Goal: Entertainment & Leisure: Consume media (video, audio)

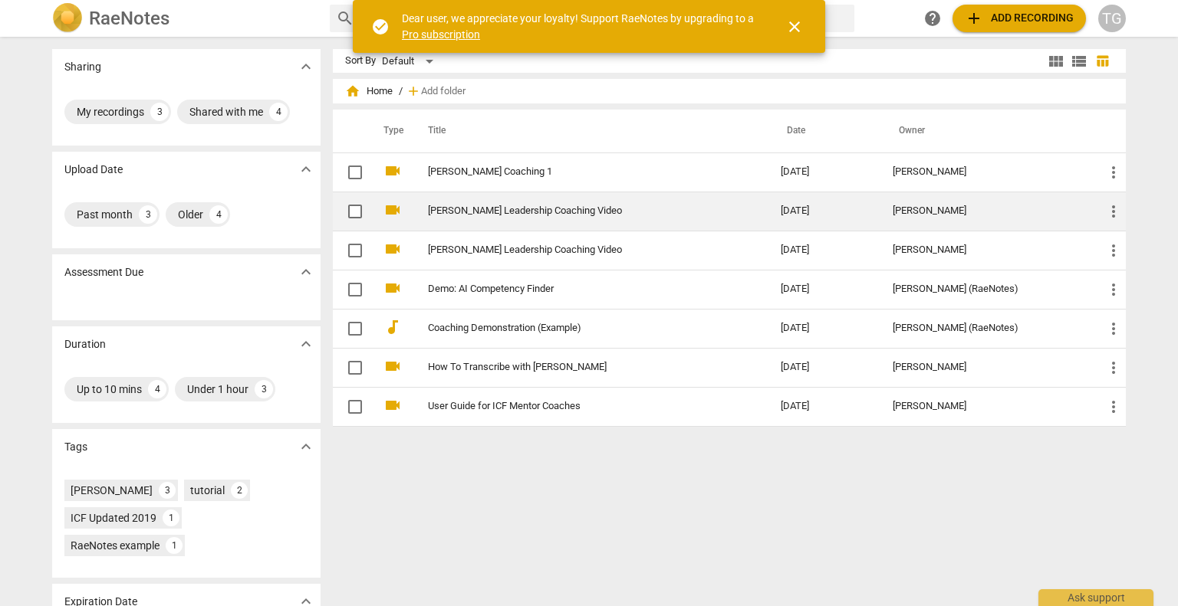
click at [590, 212] on link "[PERSON_NAME] Leadership Coaching Video" at bounding box center [576, 211] width 297 height 12
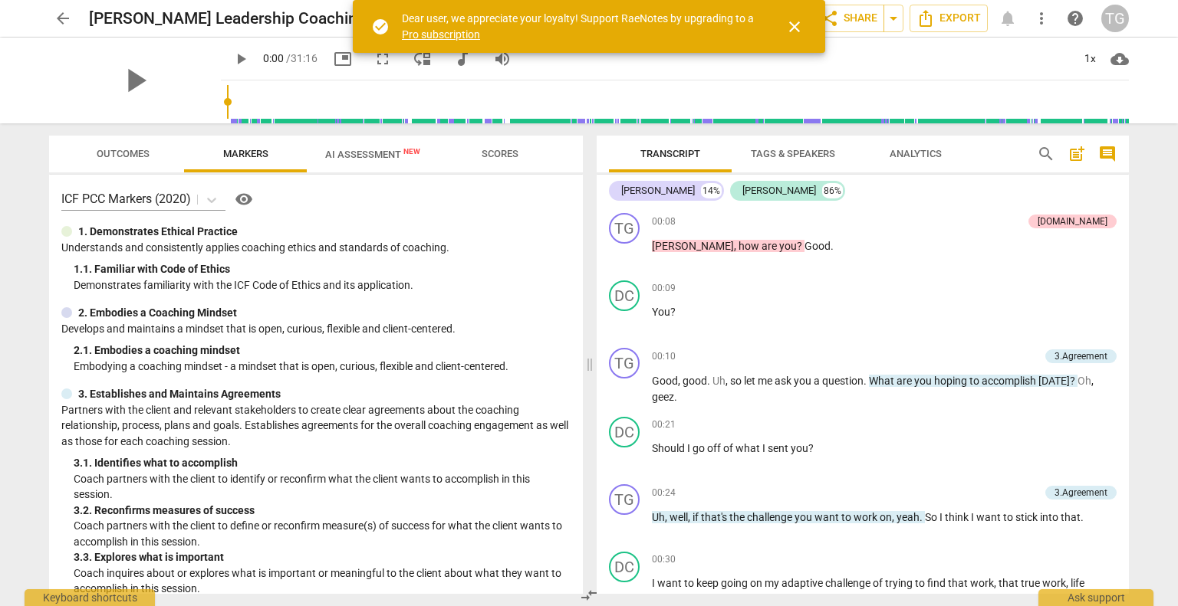
click at [791, 32] on span "close" at bounding box center [794, 27] width 18 height 18
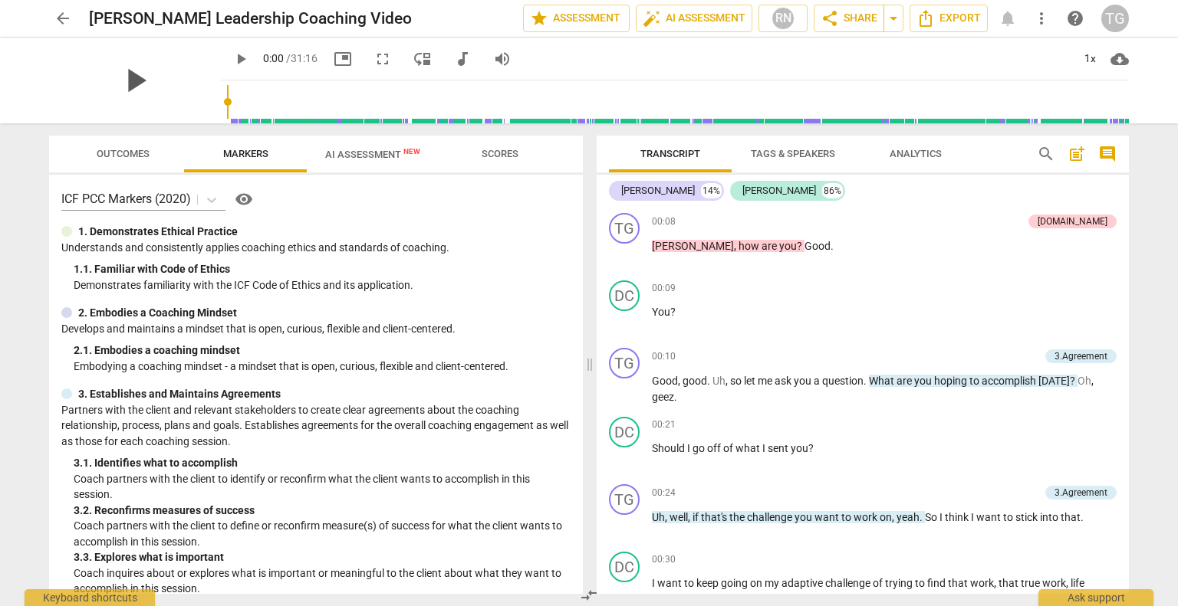
click at [124, 87] on span "play_arrow" at bounding box center [135, 81] width 40 height 40
click at [1007, 530] on div "00:24 + Add competency 3.Agreement keyboard_arrow_right Uh , well , if that's t…" at bounding box center [884, 512] width 465 height 55
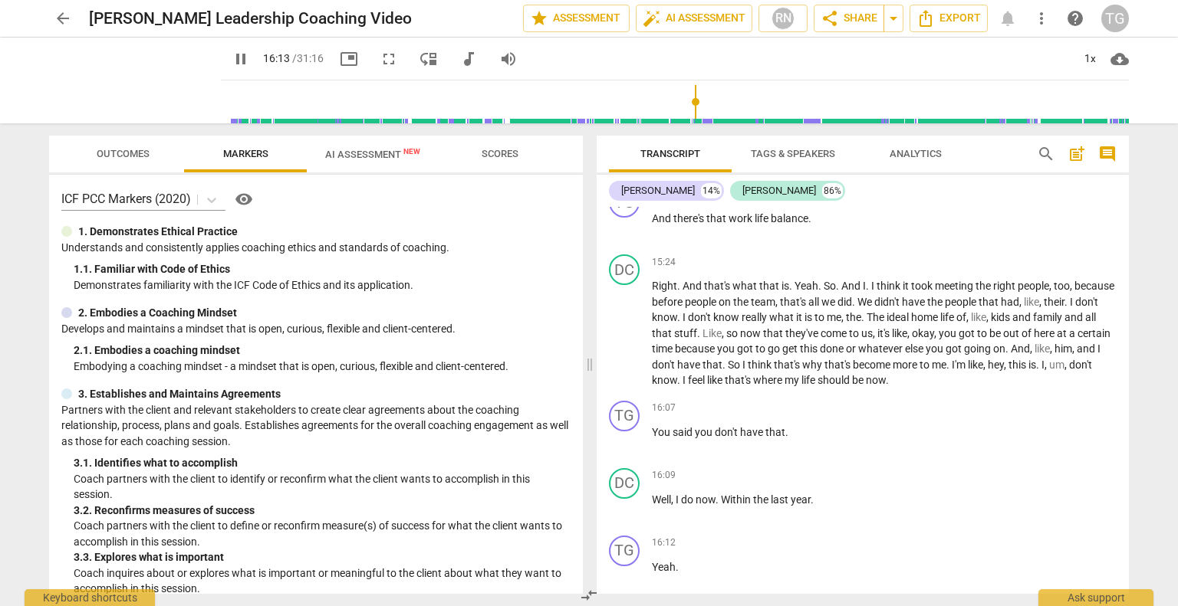
scroll to position [5346, 0]
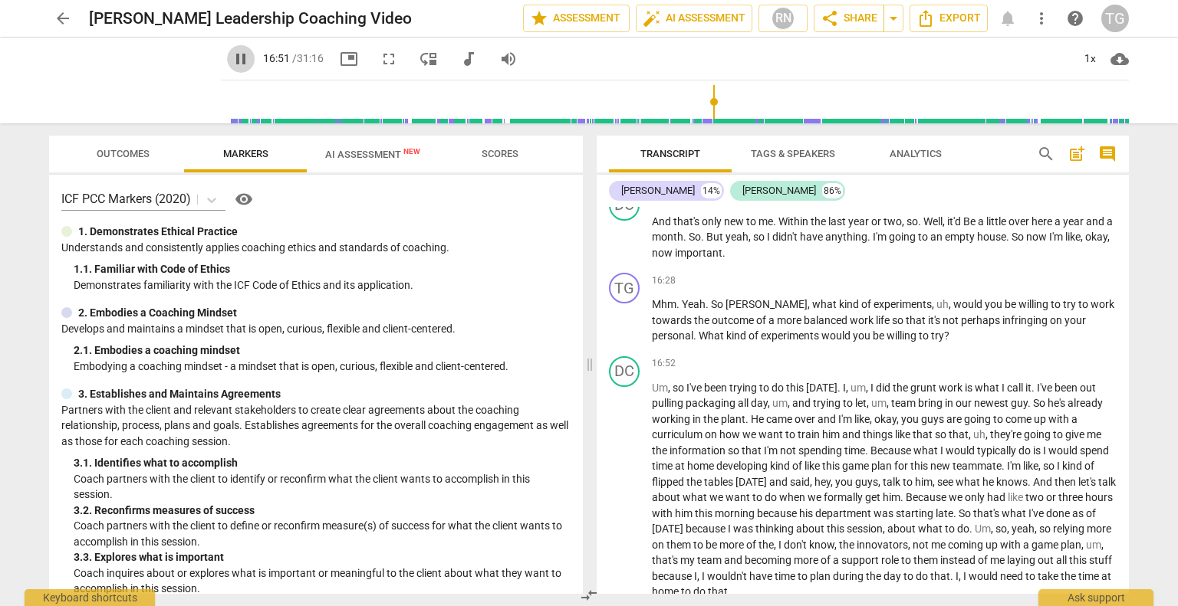
click at [227, 71] on button "pause" at bounding box center [241, 59] width 28 height 28
click at [227, 71] on button "play_arrow" at bounding box center [241, 59] width 28 height 28
drag, startPoint x: 221, startPoint y: 71, endPoint x: 224, endPoint y: 62, distance: 9.0
click at [227, 62] on button "pause" at bounding box center [241, 59] width 28 height 28
click at [123, 78] on span "play_arrow" at bounding box center [135, 81] width 40 height 40
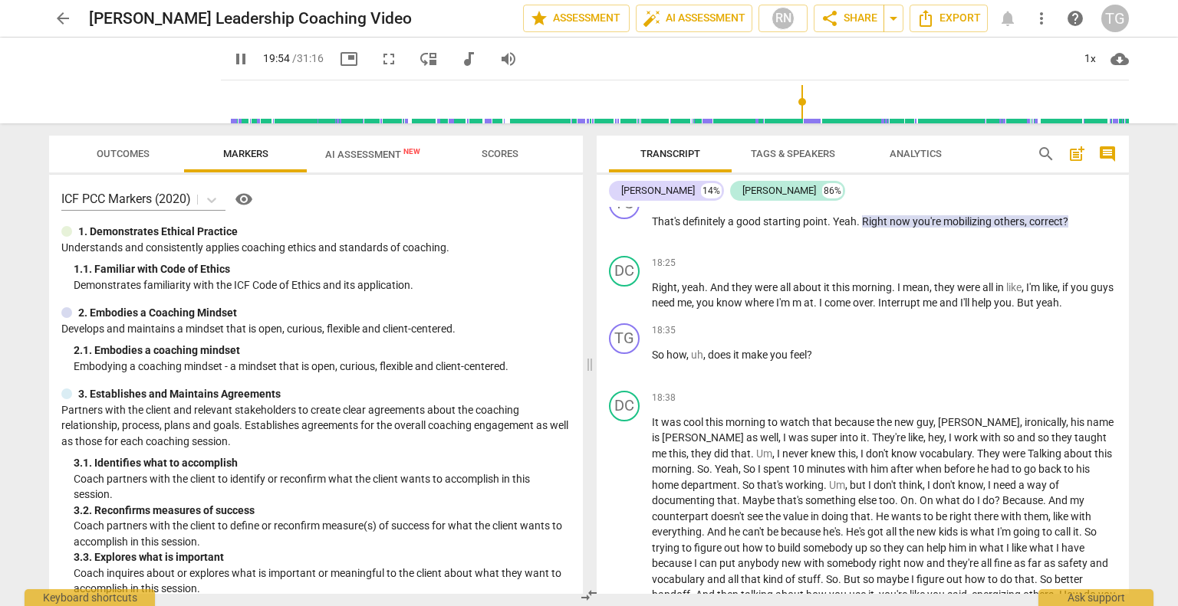
scroll to position [6158, 0]
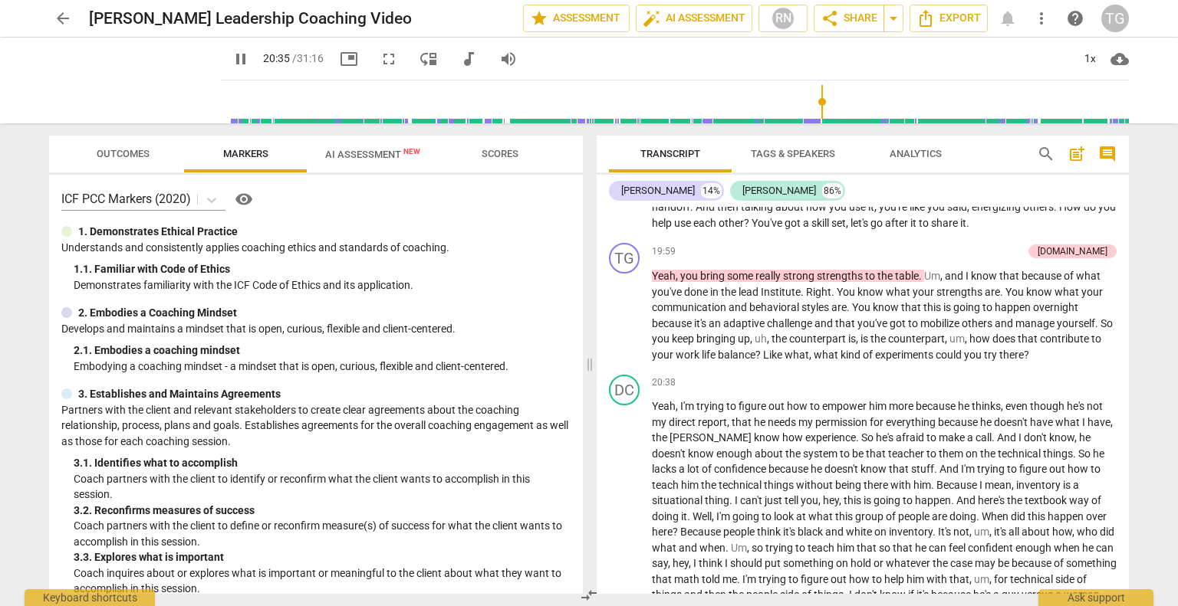
click at [232, 61] on span "pause" at bounding box center [241, 59] width 18 height 18
click at [232, 64] on span "play_arrow" at bounding box center [241, 59] width 18 height 18
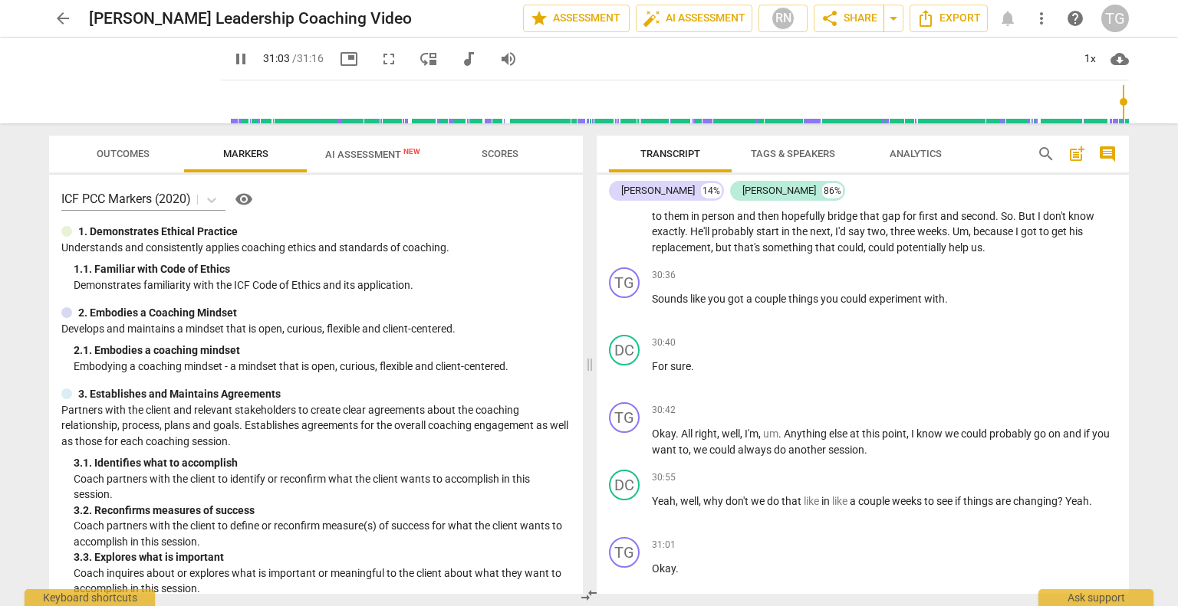
scroll to position [9278, 0]
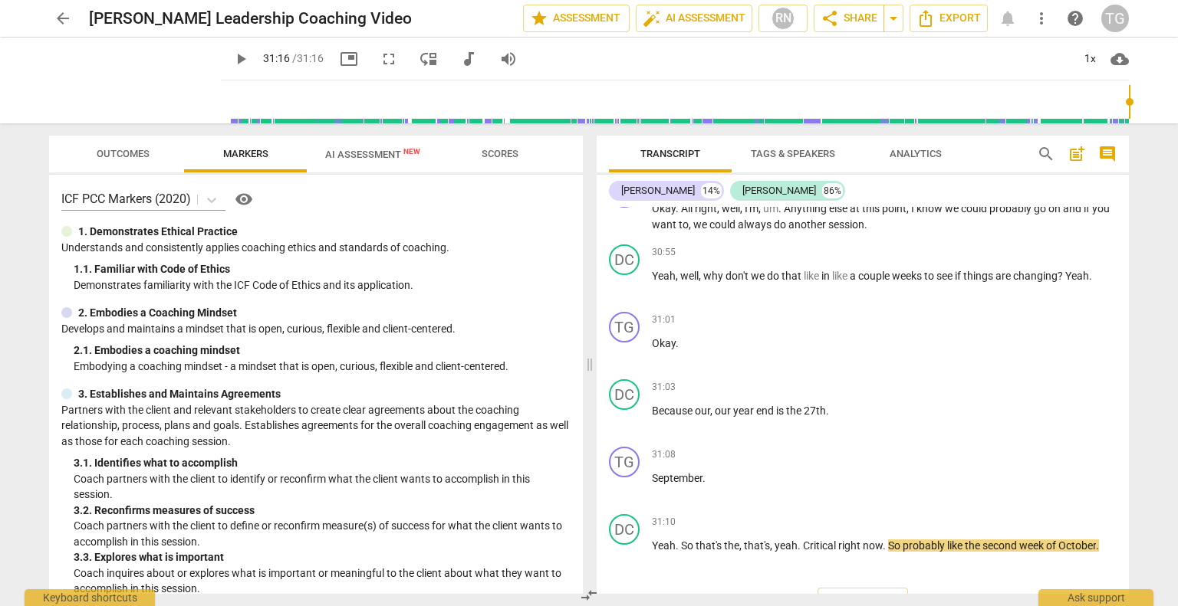
type input "1876"
